Goal: Task Accomplishment & Management: Manage account settings

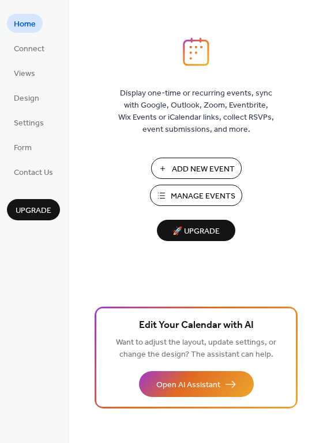
click at [206, 200] on span "Manage Events" at bounding box center [202, 197] width 65 height 12
click at [24, 55] on span "Connect" at bounding box center [29, 49] width 31 height 12
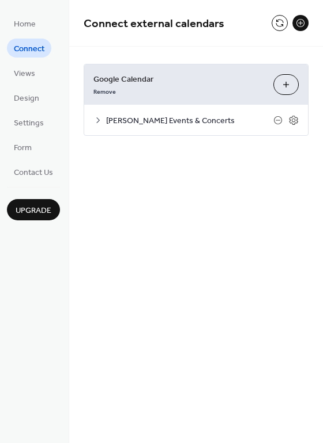
click at [98, 120] on icon at bounding box center [97, 120] width 3 height 6
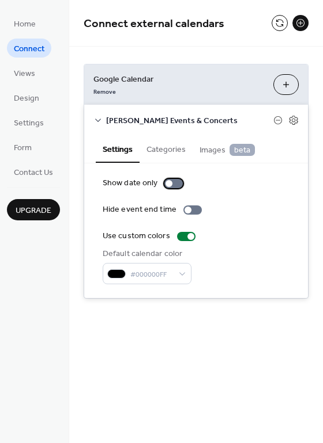
click at [173, 181] on div at bounding box center [173, 183] width 18 height 9
click at [167, 186] on div at bounding box center [173, 183] width 18 height 9
click at [21, 69] on span "Views" at bounding box center [24, 74] width 21 height 12
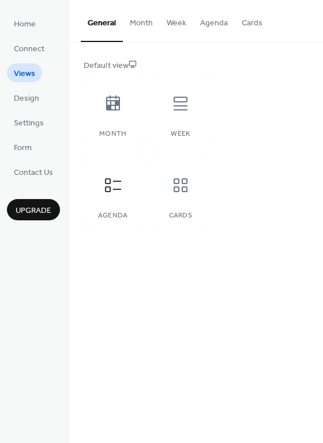
click at [128, 25] on button "Month" at bounding box center [141, 20] width 37 height 41
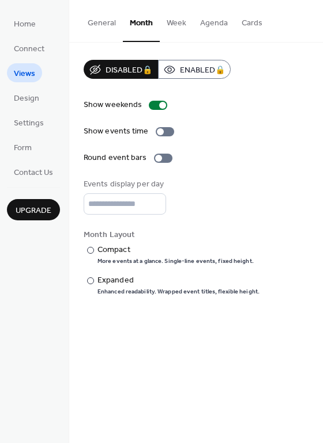
click at [100, 21] on button "General" at bounding box center [102, 20] width 42 height 41
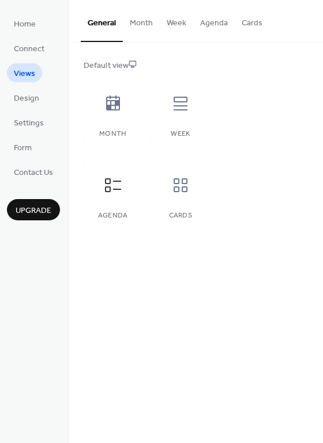
click at [212, 24] on button "Agenda" at bounding box center [213, 20] width 41 height 41
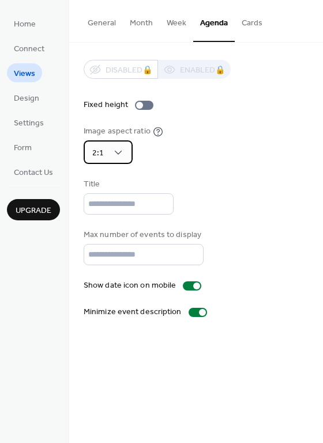
click at [120, 160] on div "2:1" at bounding box center [108, 153] width 49 height 24
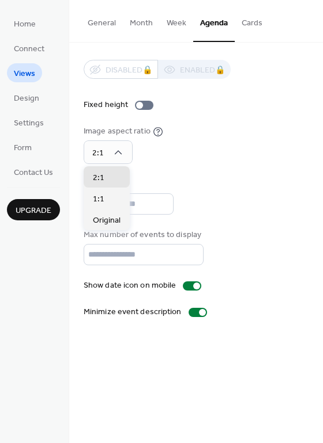
click at [203, 150] on div "Image aspect ratio 2:1" at bounding box center [196, 145] width 225 height 39
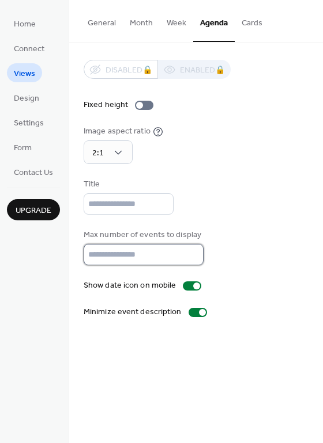
click at [189, 256] on input "**" at bounding box center [144, 254] width 120 height 21
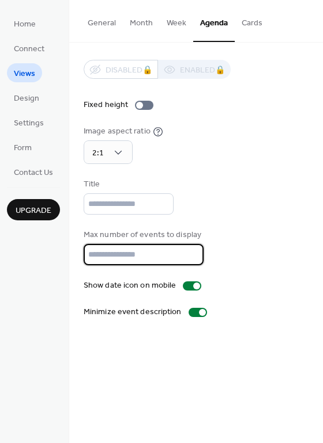
click at [191, 262] on input "**" at bounding box center [144, 254] width 120 height 21
click at [191, 262] on input "*" at bounding box center [144, 254] width 120 height 21
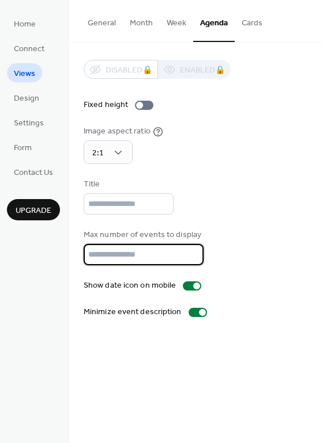
click at [191, 262] on input "*" at bounding box center [144, 254] width 120 height 21
type input "*"
click at [191, 262] on input "*" at bounding box center [144, 254] width 120 height 21
click at [29, 97] on span "Design" at bounding box center [26, 99] width 25 height 12
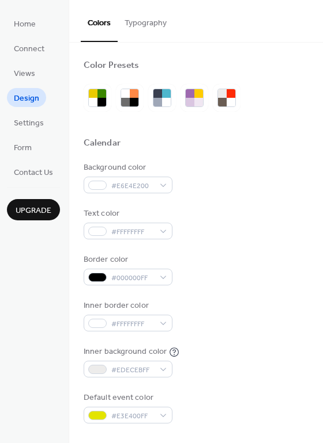
click at [163, 21] on button "Typography" at bounding box center [145, 20] width 56 height 41
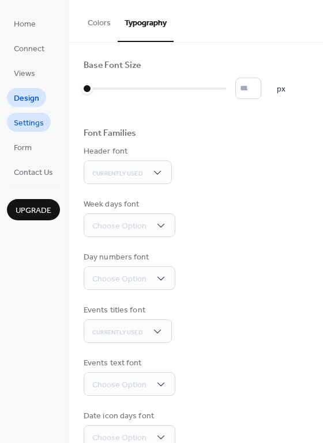
click at [28, 130] on span "Settings" at bounding box center [29, 123] width 30 height 12
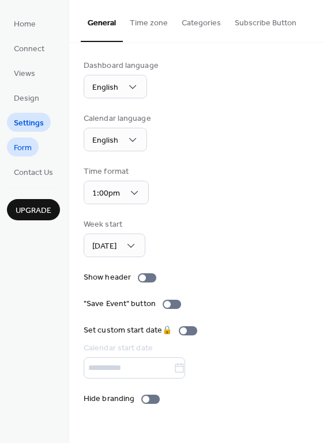
click at [29, 146] on span "Form" at bounding box center [23, 148] width 18 height 12
